Goal: Task Accomplishment & Management: Manage account settings

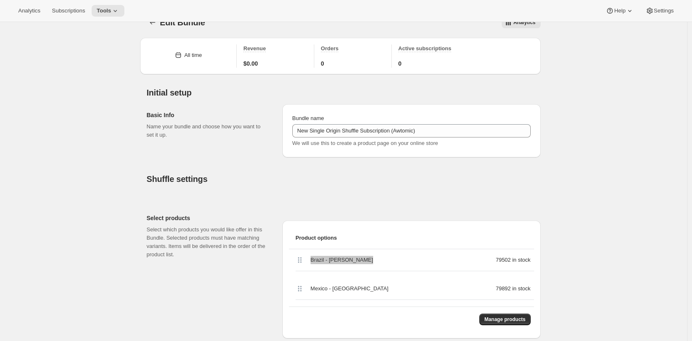
scroll to position [15, 0]
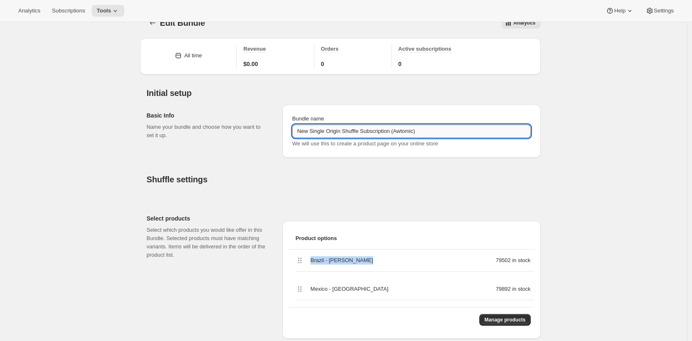
click at [320, 131] on input "New Single Origin Shuffle Subscription (Awtomic)" at bounding box center [411, 130] width 238 height 13
drag, startPoint x: 320, startPoint y: 131, endPoint x: 355, endPoint y: 132, distance: 35.3
click at [355, 132] on input "New Single Origin Shuffle Subscription (Awtomic)" at bounding box center [411, 130] width 238 height 13
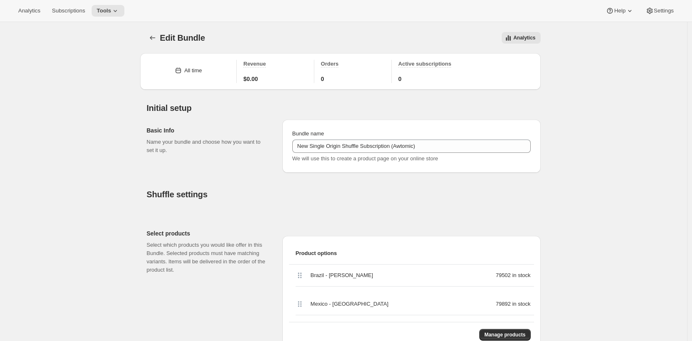
scroll to position [69, 0]
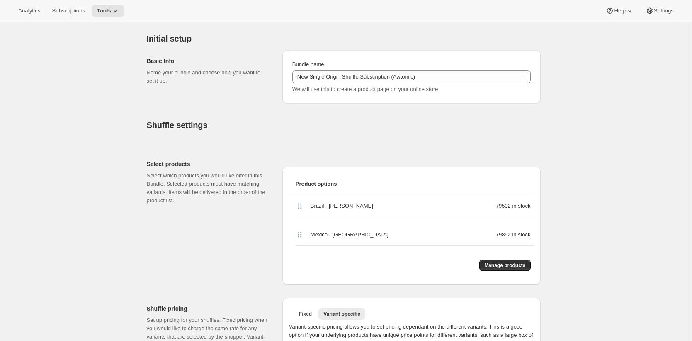
click at [321, 207] on span "Brazil - Irmãs Pereira" at bounding box center [342, 206] width 63 height 8
drag, startPoint x: 321, startPoint y: 207, endPoint x: 351, endPoint y: 207, distance: 29.5
click at [351, 207] on span "Brazil - Irmãs Pereira" at bounding box center [342, 206] width 63 height 8
copy span "Brazil - Irmãs Pereira"
click at [322, 235] on span "Mexico - Sierra Mágica" at bounding box center [350, 234] width 78 height 8
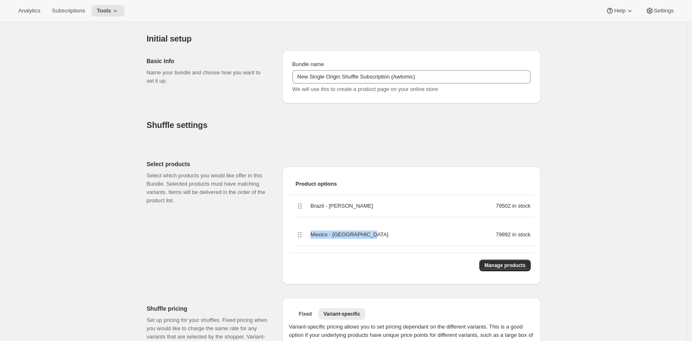
drag, startPoint x: 322, startPoint y: 235, endPoint x: 356, endPoint y: 236, distance: 34.4
click at [356, 236] on span "Mexico - Sierra Mágica" at bounding box center [350, 234] width 78 height 8
copy span "Mexico - Sierra Mágica"
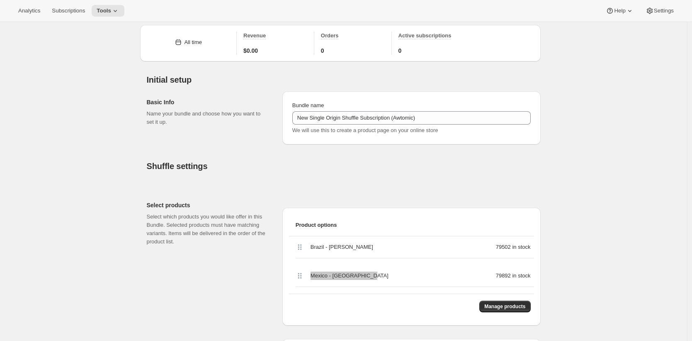
scroll to position [0, 0]
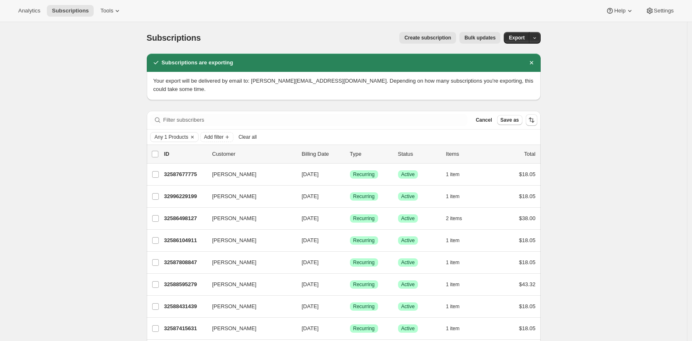
click at [182, 134] on span "Any 1 Products" at bounding box center [172, 137] width 34 height 7
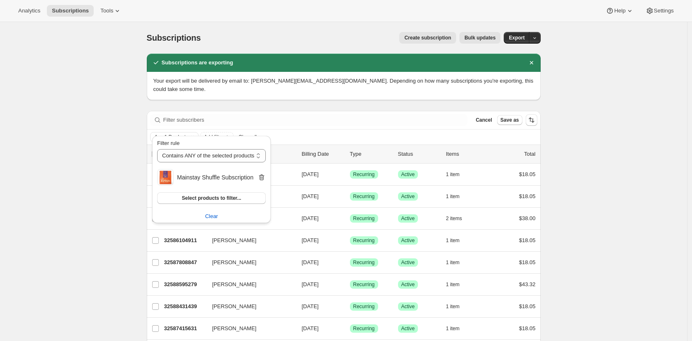
click at [262, 178] on icon "button" at bounding box center [261, 177] width 1 height 2
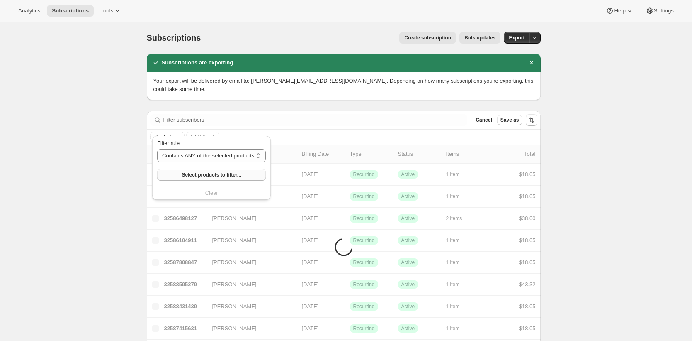
click at [221, 177] on span "Select products to filter..." at bounding box center [211, 174] width 59 height 7
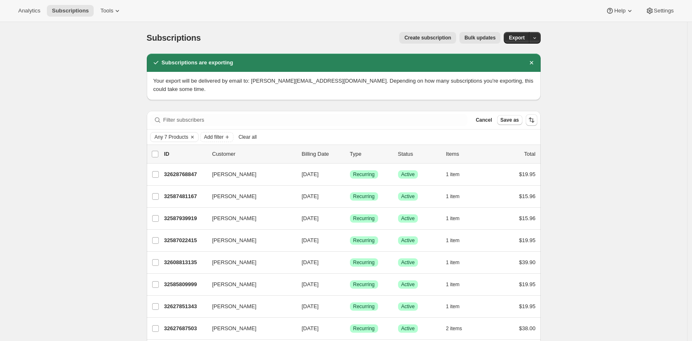
click at [521, 38] on span "Export" at bounding box center [517, 37] width 16 height 7
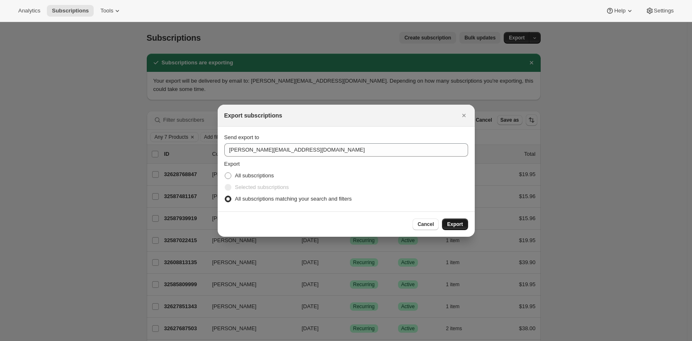
click at [461, 225] on span "Export" at bounding box center [455, 224] width 16 height 7
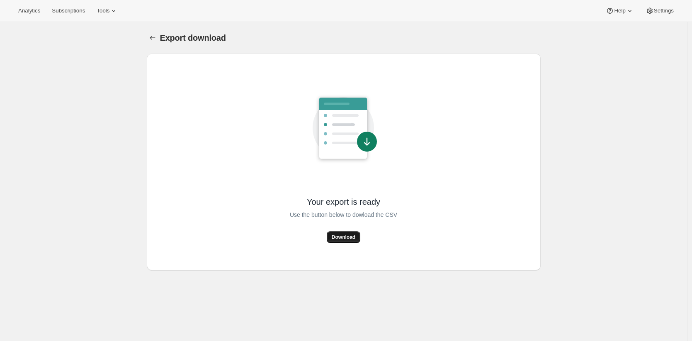
click at [353, 238] on span "Download" at bounding box center [344, 237] width 24 height 7
click at [336, 240] on button "Download" at bounding box center [344, 237] width 34 height 12
click at [118, 12] on icon at bounding box center [113, 11] width 8 height 8
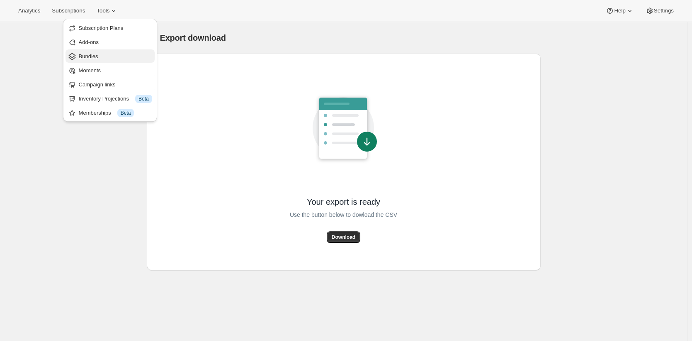
click at [115, 55] on span "Bundles" at bounding box center [115, 56] width 73 height 8
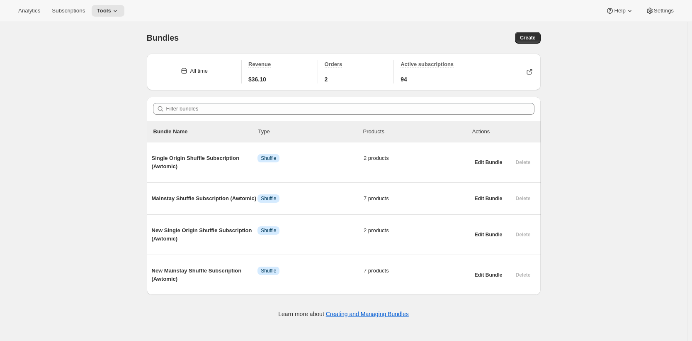
click at [112, 126] on div "Bundles. This page is ready Bundles Create All time Revenue $36.10 Orders 2 Act…" at bounding box center [343, 192] width 687 height 341
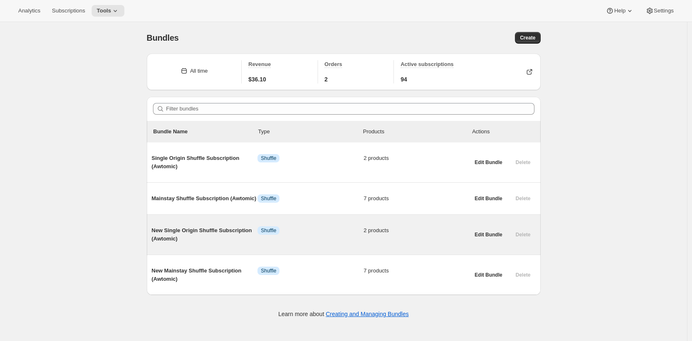
click at [217, 243] on span "New Single Origin Shuffle Subscription (Awtomic)" at bounding box center [205, 234] width 106 height 17
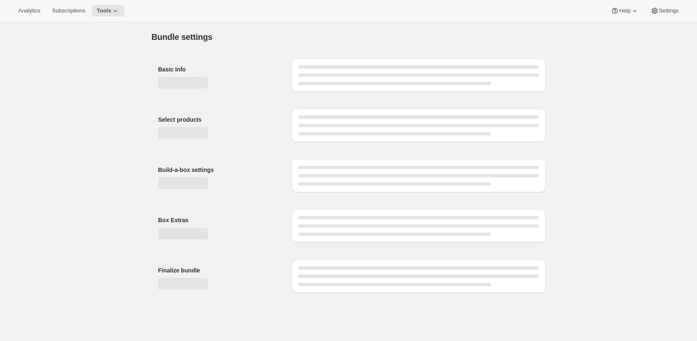
type input "New Single Origin Shuffle Subscription (Awtomic)"
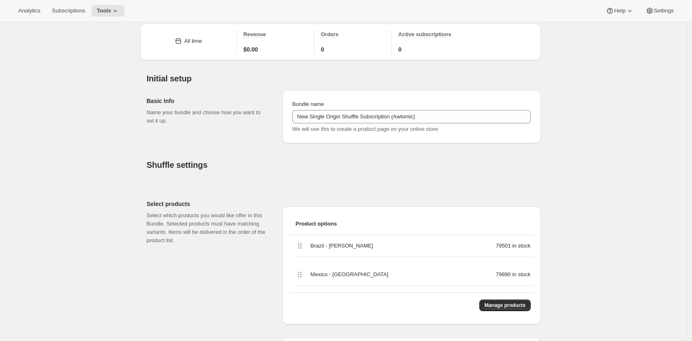
scroll to position [39, 0]
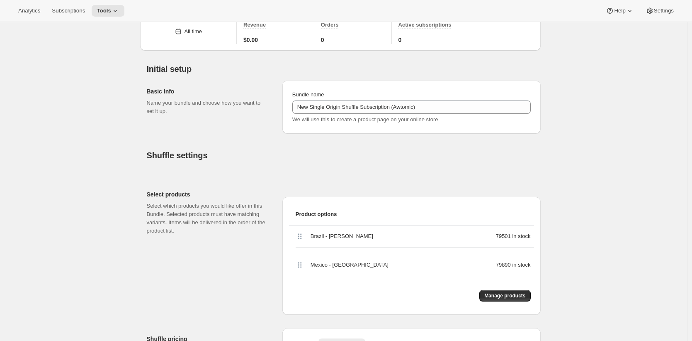
click at [324, 265] on span "Mexico - Sierra Mágica" at bounding box center [350, 264] width 78 height 8
drag, startPoint x: 324, startPoint y: 265, endPoint x: 356, endPoint y: 266, distance: 31.5
click at [356, 266] on span "Mexico - Sierra Mágica" at bounding box center [350, 264] width 78 height 8
copy span "Mexico - Sierra Mágica"
click at [323, 265] on span "Mexico - Sierra Mágica" at bounding box center [350, 264] width 78 height 8
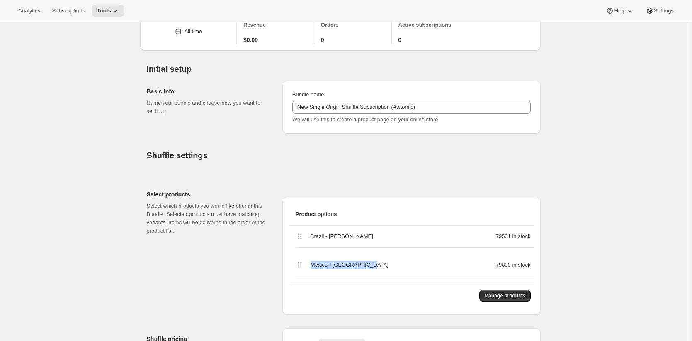
drag, startPoint x: 323, startPoint y: 265, endPoint x: 365, endPoint y: 266, distance: 41.9
click at [365, 266] on span "Mexico - Sierra Mágica" at bounding box center [350, 264] width 78 height 8
copy span "Mexico - Sierra Mágica"
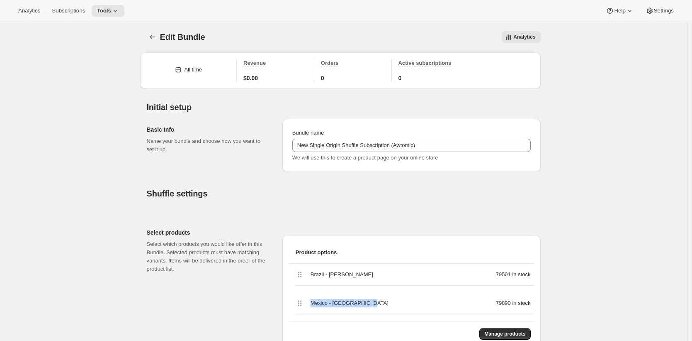
scroll to position [0, 0]
click at [153, 38] on icon "Bundles" at bounding box center [152, 38] width 5 height 4
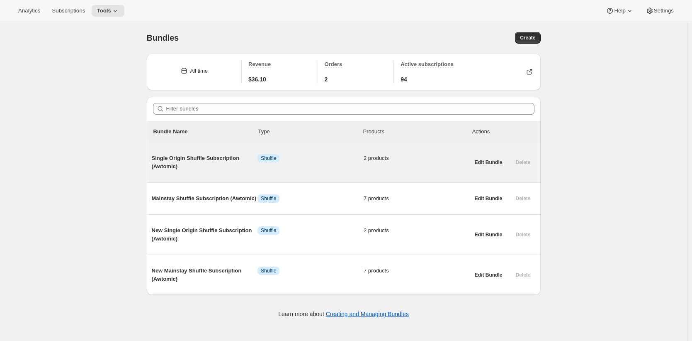
click at [210, 166] on span "Single Origin Shuffle Subscription (Awtomic)" at bounding box center [205, 162] width 106 height 17
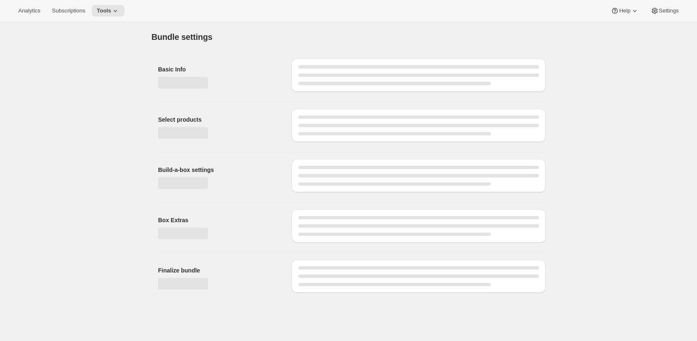
type input "Single Origin Shuffle Subscription (Awtomic)"
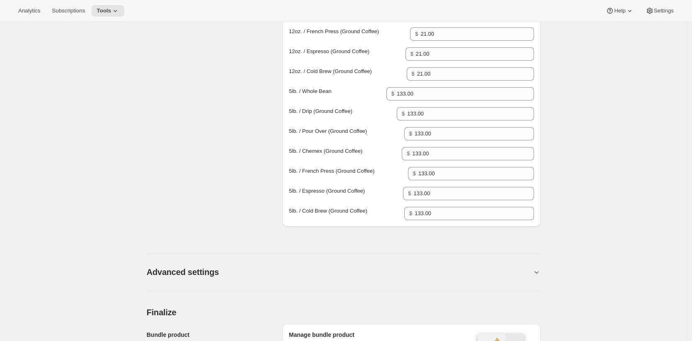
scroll to position [700, 0]
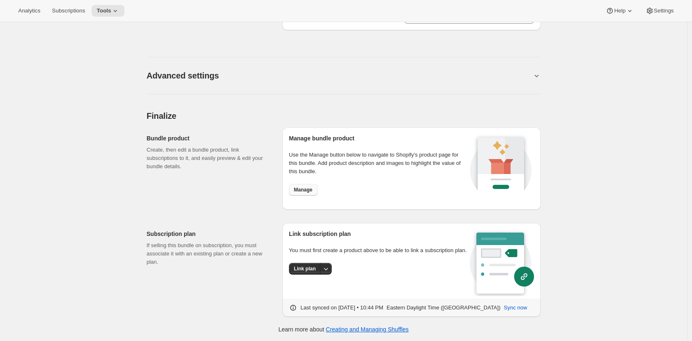
click at [305, 190] on span "Manage" at bounding box center [303, 189] width 19 height 7
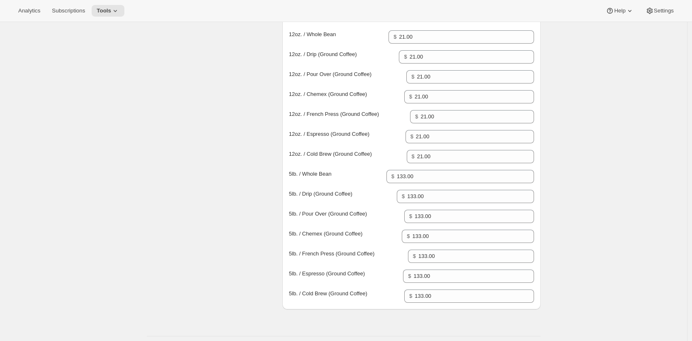
scroll to position [0, 0]
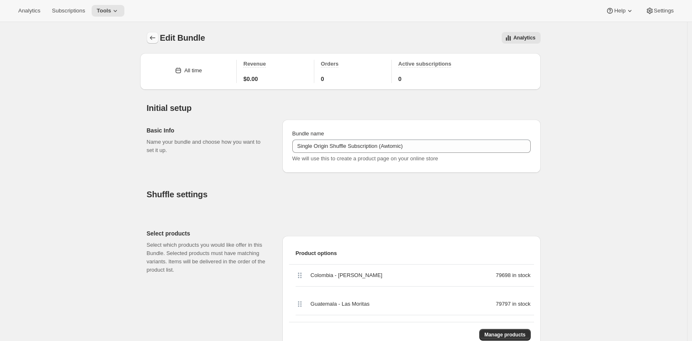
click at [152, 37] on icon "Bundles" at bounding box center [152, 38] width 8 height 8
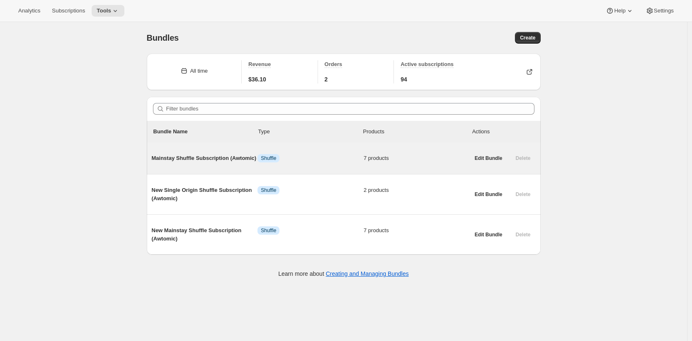
click at [214, 162] on span "Mainstay Shuffle Subscription (Awtomic)" at bounding box center [205, 158] width 106 height 8
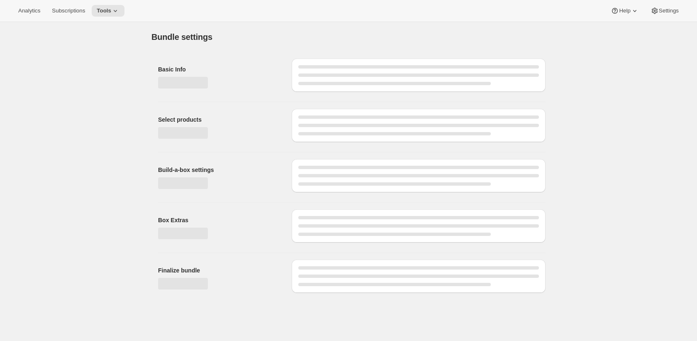
type input "Mainstay Shuffle Subscription (Awtomic)"
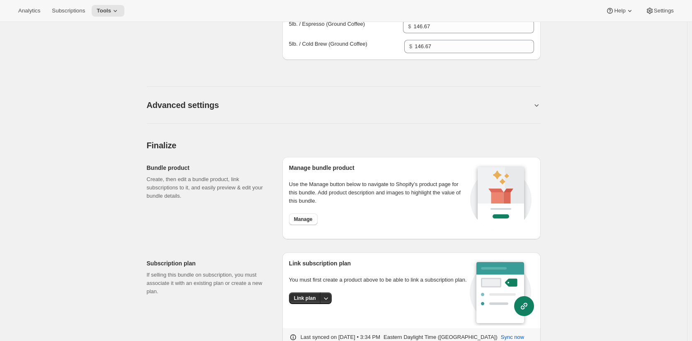
scroll to position [982, 0]
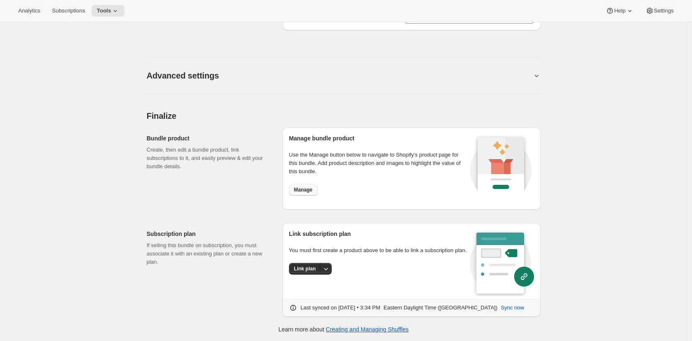
click at [302, 190] on span "Manage" at bounding box center [303, 189] width 19 height 7
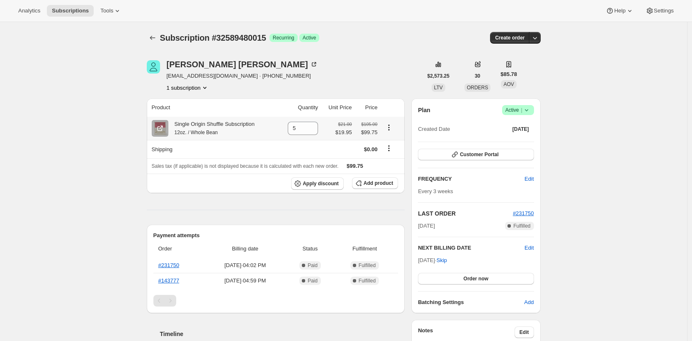
drag, startPoint x: 217, startPoint y: 138, endPoint x: 210, endPoint y: 128, distance: 12.3
click at [217, 137] on th "Single Origin Shuffle Subscription 12oz. / Whole Bean" at bounding box center [213, 128] width 132 height 23
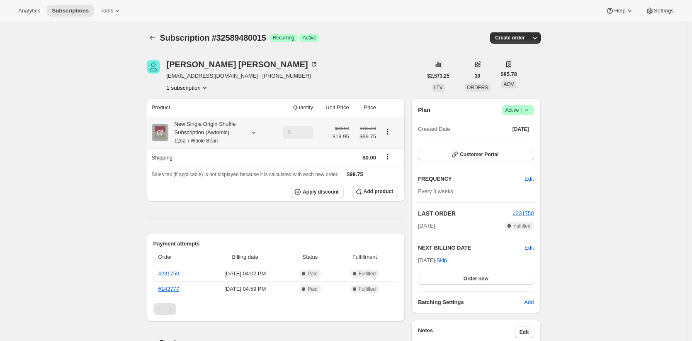
click at [232, 126] on div "New Single Origin Shuffle Subscription (Awtomic) 12oz. / Whole Bean" at bounding box center [205, 132] width 75 height 25
click at [502, 155] on button "Customer Portal" at bounding box center [476, 154] width 116 height 12
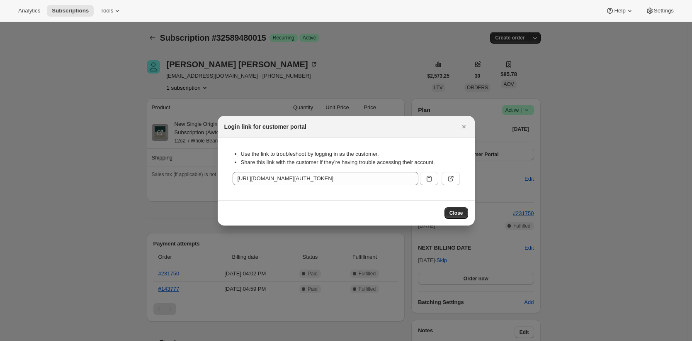
click at [455, 180] on button ":r1j:" at bounding box center [451, 178] width 18 height 13
drag, startPoint x: 139, startPoint y: 79, endPoint x: 133, endPoint y: 37, distance: 42.3
click at [139, 78] on div at bounding box center [346, 170] width 692 height 341
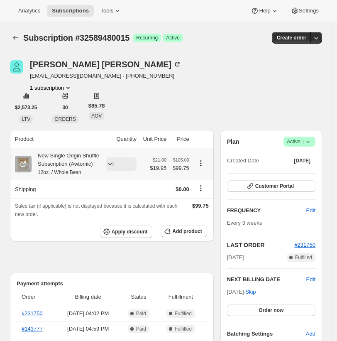
click at [49, 164] on div "New Single Origin Shuffle Subscription (Awtomic) 12oz. / Whole Bean" at bounding box center [66, 163] width 68 height 25
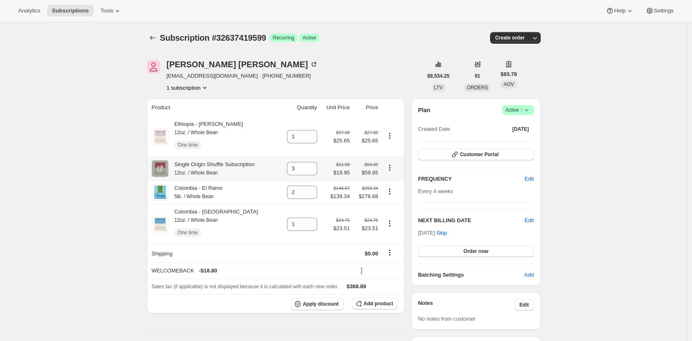
drag, startPoint x: 221, startPoint y: 164, endPoint x: 216, endPoint y: 171, distance: 8.6
click at [221, 164] on div "Single Origin Shuffle Subscription 12oz. / Whole Bean" at bounding box center [211, 168] width 86 height 17
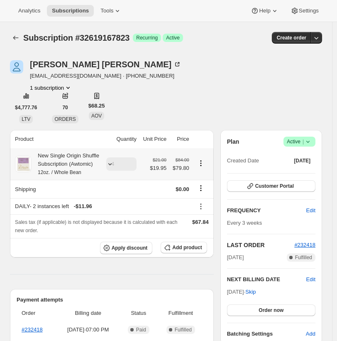
click at [56, 156] on div "New Single Origin Shuffle Subscription (Awtomic) 12oz. / Whole Bean" at bounding box center [66, 163] width 68 height 25
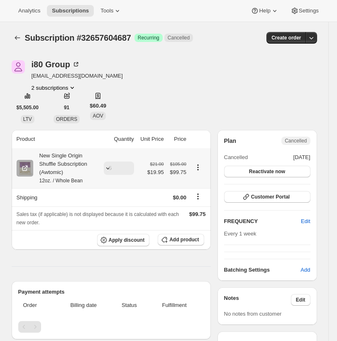
click at [83, 170] on div "New Single Origin Shuffle Subscription (Awtomic) 12oz. / Whole Bean" at bounding box center [65, 167] width 64 height 33
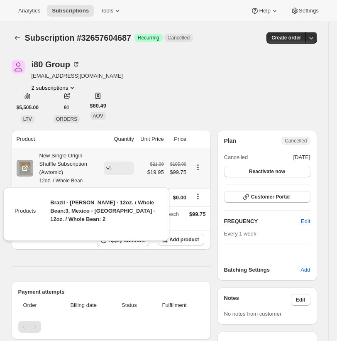
click at [83, 170] on div "New Single Origin Shuffle Subscription (Awtomic) 12oz. / Whole Bean" at bounding box center [65, 167] width 64 height 33
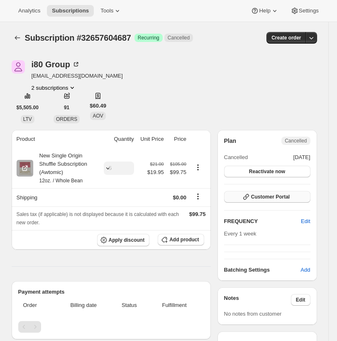
click at [270, 196] on span "Customer Portal" at bounding box center [270, 196] width 39 height 7
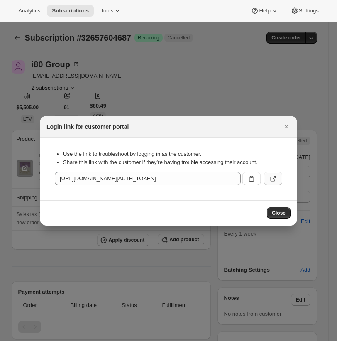
click at [276, 178] on icon ":r19:" at bounding box center [273, 178] width 8 height 8
click at [146, 57] on div at bounding box center [168, 170] width 337 height 341
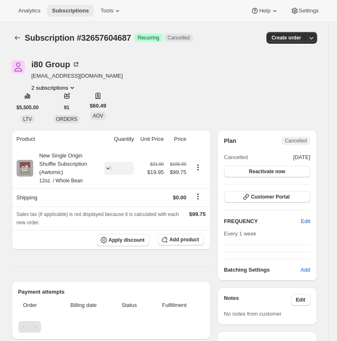
click at [83, 9] on span "Subscriptions" at bounding box center [70, 10] width 37 height 7
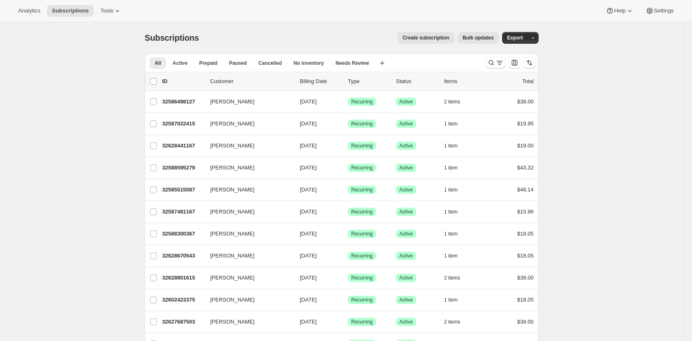
click at [311, 41] on div "Create subscription Bulk updates" at bounding box center [354, 38] width 290 height 12
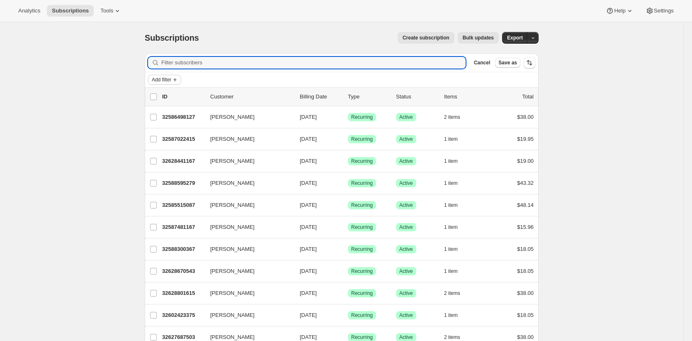
click at [160, 83] on span "Add filter" at bounding box center [161, 79] width 19 height 7
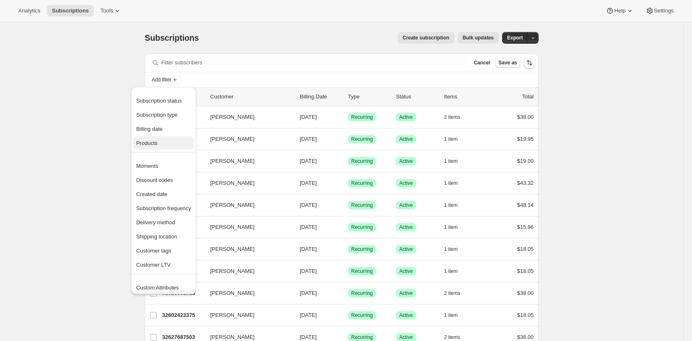
click at [173, 143] on span "Products" at bounding box center [163, 143] width 55 height 8
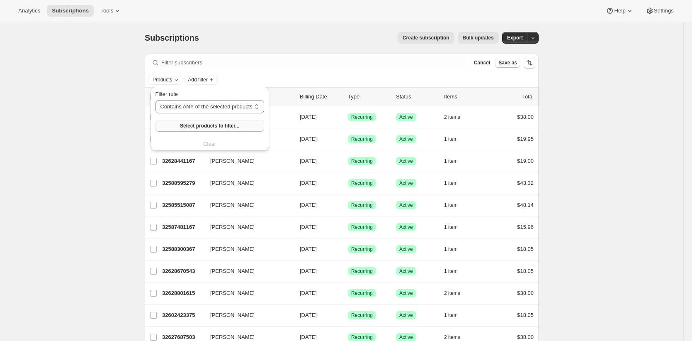
click at [192, 120] on button "Select products to filter..." at bounding box center [210, 126] width 109 height 12
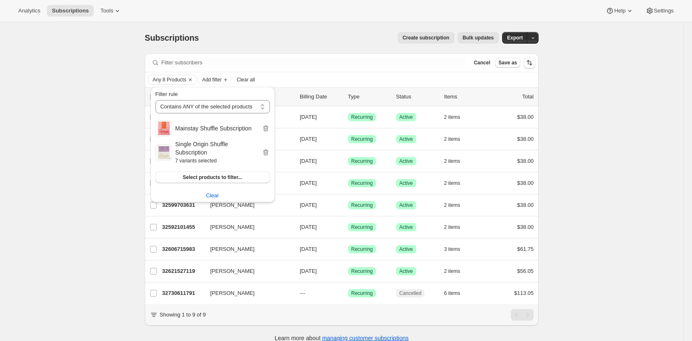
click at [122, 181] on div "Subscriptions. This page is ready Subscriptions Create subscription Bulk update…" at bounding box center [342, 192] width 684 height 341
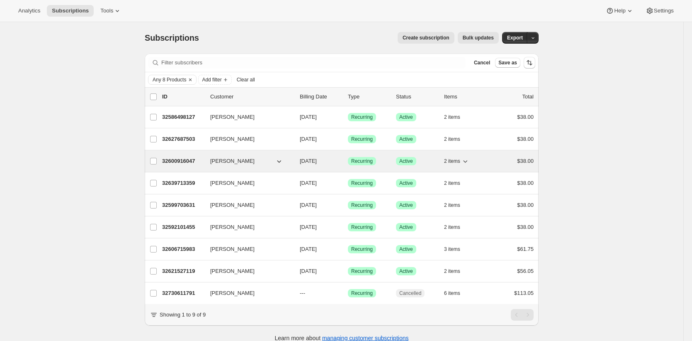
click at [181, 158] on p "32600916047" at bounding box center [182, 161] width 41 height 8
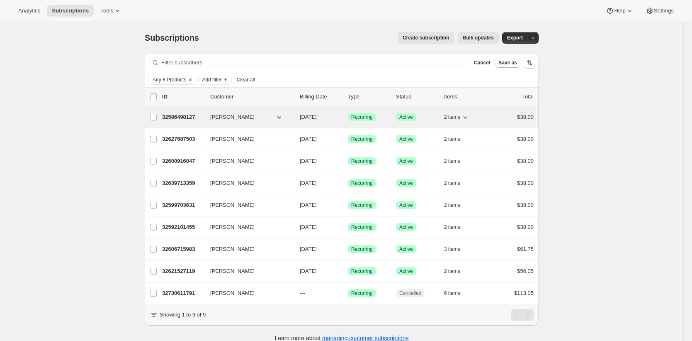
click at [180, 117] on p "32586498127" at bounding box center [182, 117] width 41 height 8
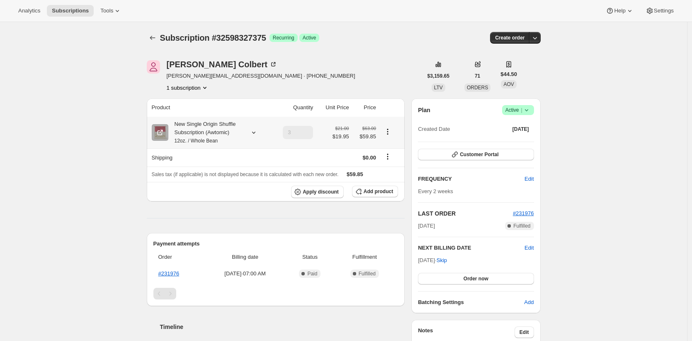
click at [219, 133] on div "New Single Origin Shuffle Subscription (Awtomic) 12oz. / Whole Bean" at bounding box center [205, 132] width 75 height 25
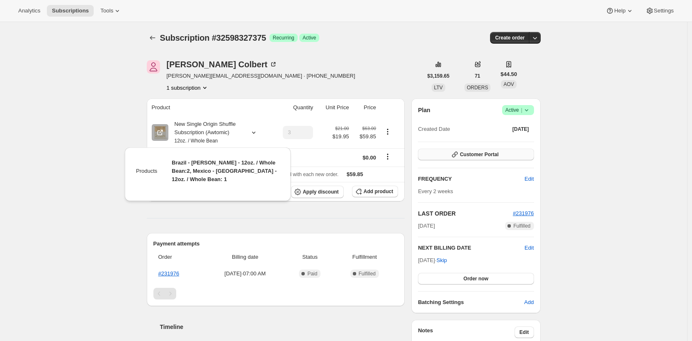
click at [469, 156] on span "Customer Portal" at bounding box center [479, 154] width 39 height 7
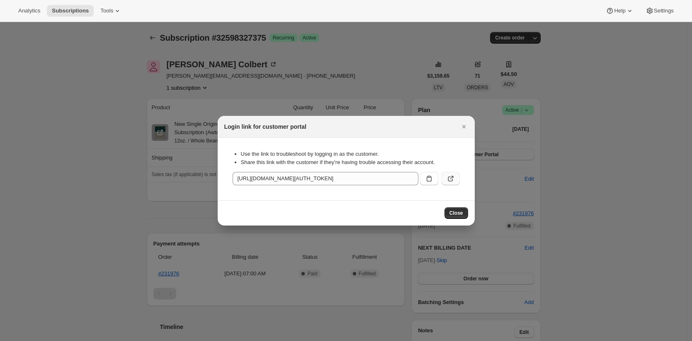
click at [447, 175] on icon ":r1j:" at bounding box center [451, 178] width 8 height 8
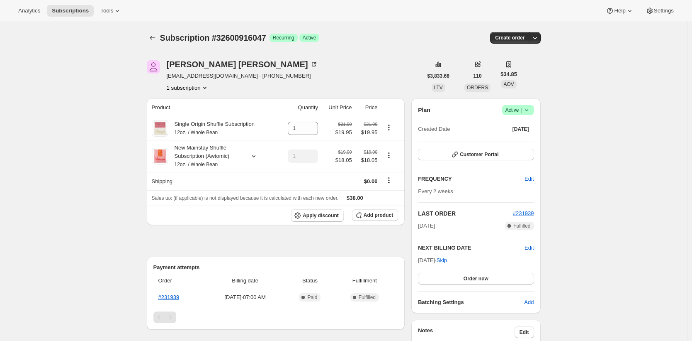
click at [69, 150] on div "Subscription #32600916047. This page is ready Subscription #32600916047 Success…" at bounding box center [343, 307] width 687 height 570
click at [79, 152] on div "Subscription #32600916047. This page is ready Subscription #32600916047 Success…" at bounding box center [343, 307] width 687 height 570
click at [242, 38] on span "Subscription #32600916047" at bounding box center [213, 37] width 106 height 9
copy span "32600916047"
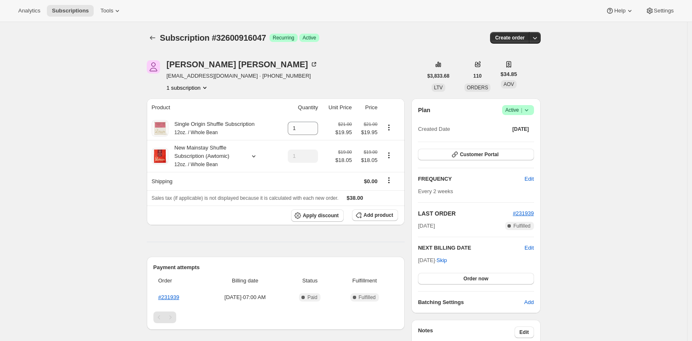
click at [45, 147] on div "Subscription #32600916047. This page is ready Subscription #32600916047 Success…" at bounding box center [343, 307] width 687 height 570
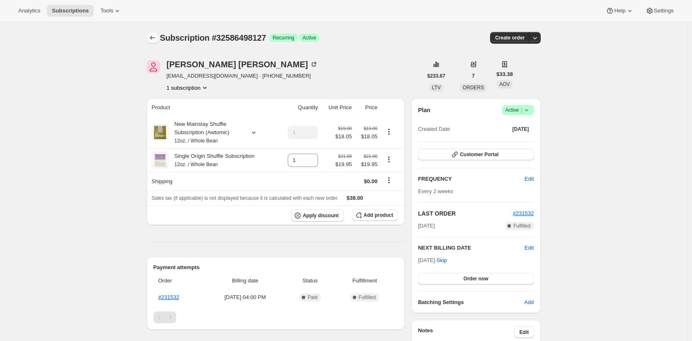
click at [155, 38] on icon "Subscriptions" at bounding box center [152, 38] width 5 height 4
